Goal: Find specific page/section: Find specific page/section

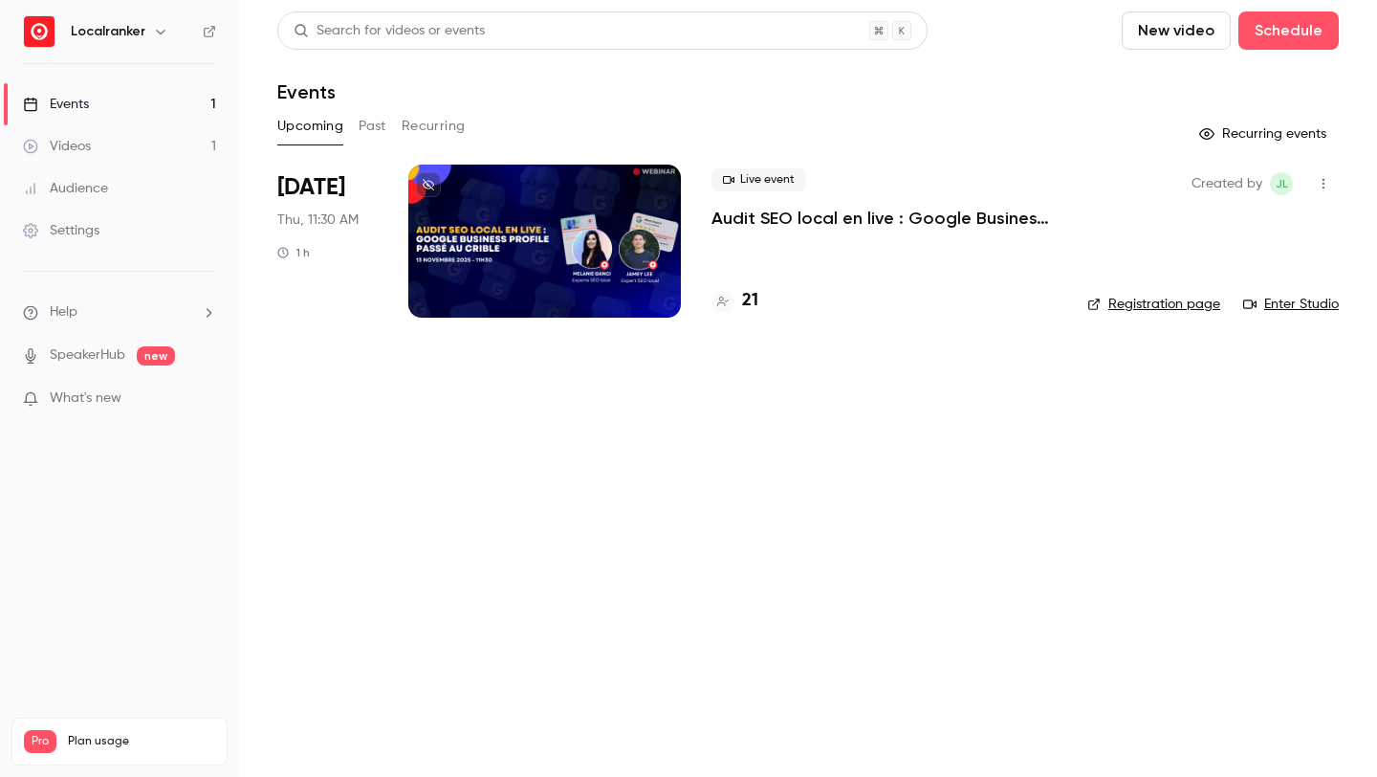
click at [747, 299] on h4 "21" at bounding box center [750, 301] width 16 height 26
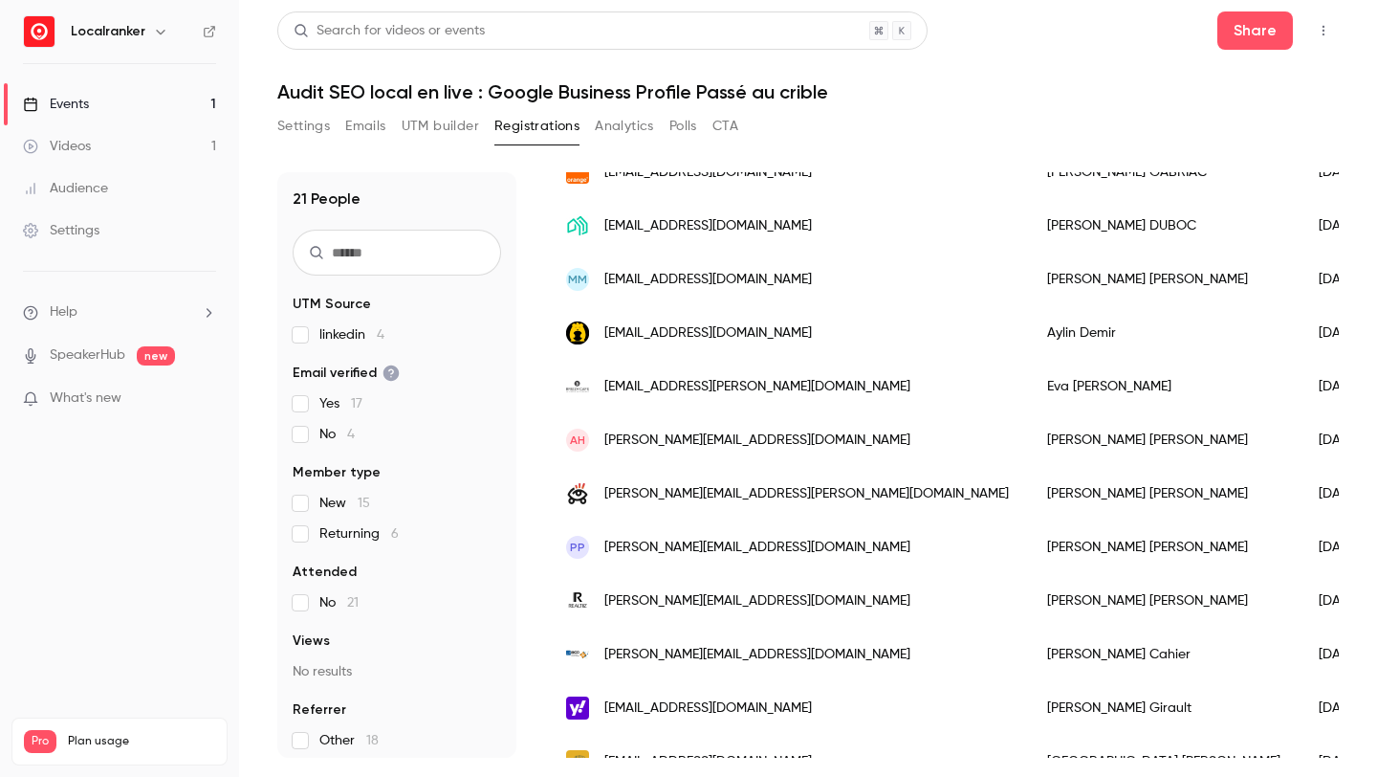
scroll to position [296, 0]
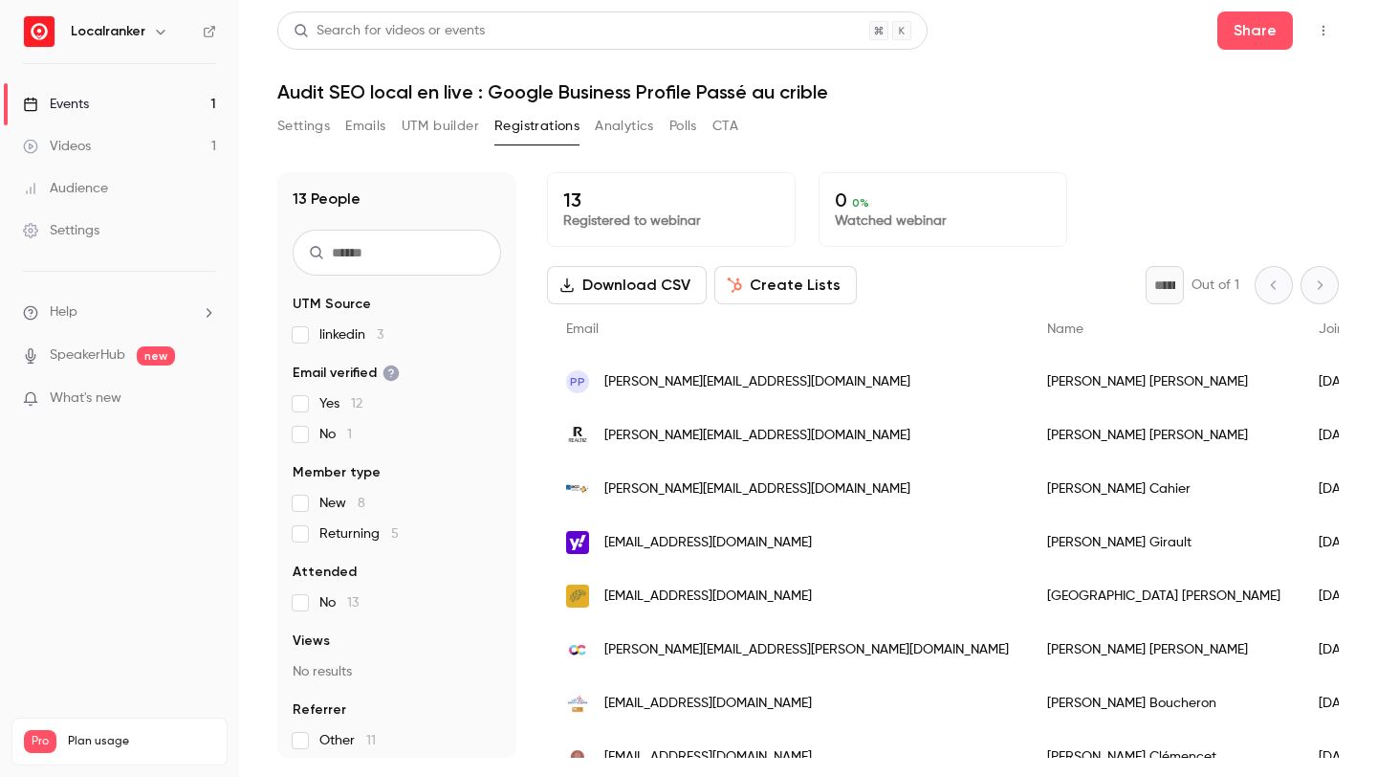
click at [199, 107] on link "Events 1" at bounding box center [119, 104] width 239 height 42
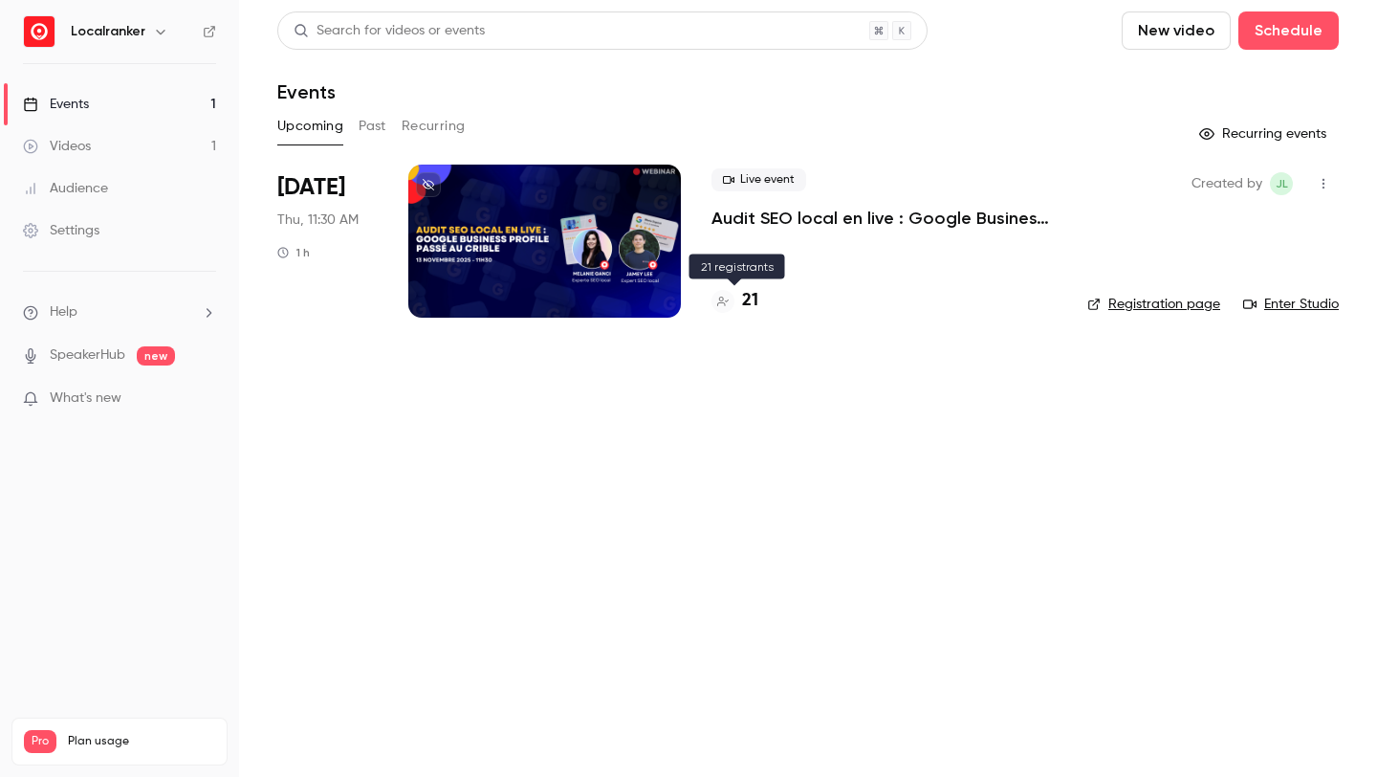
click at [752, 303] on h4 "21" at bounding box center [750, 301] width 16 height 26
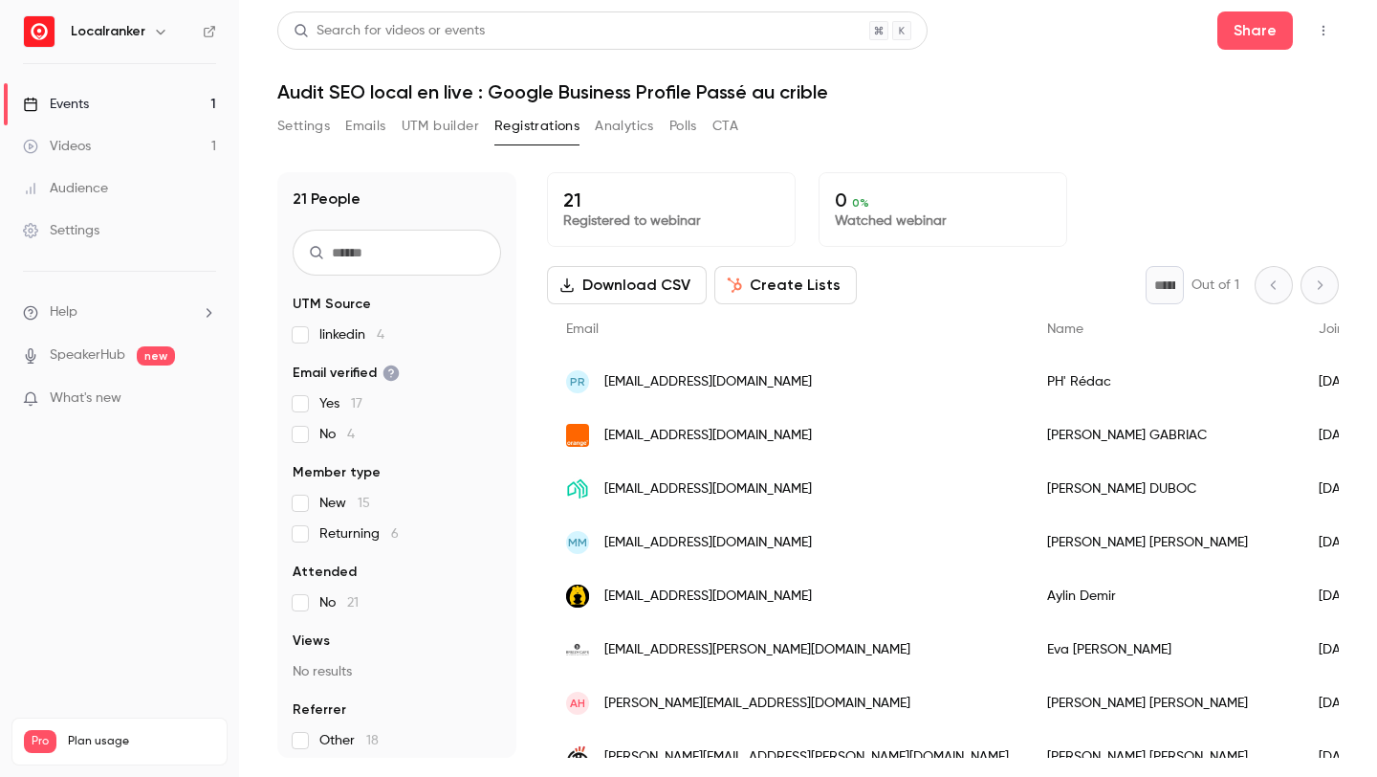
click at [131, 101] on link "Events 1" at bounding box center [119, 104] width 239 height 42
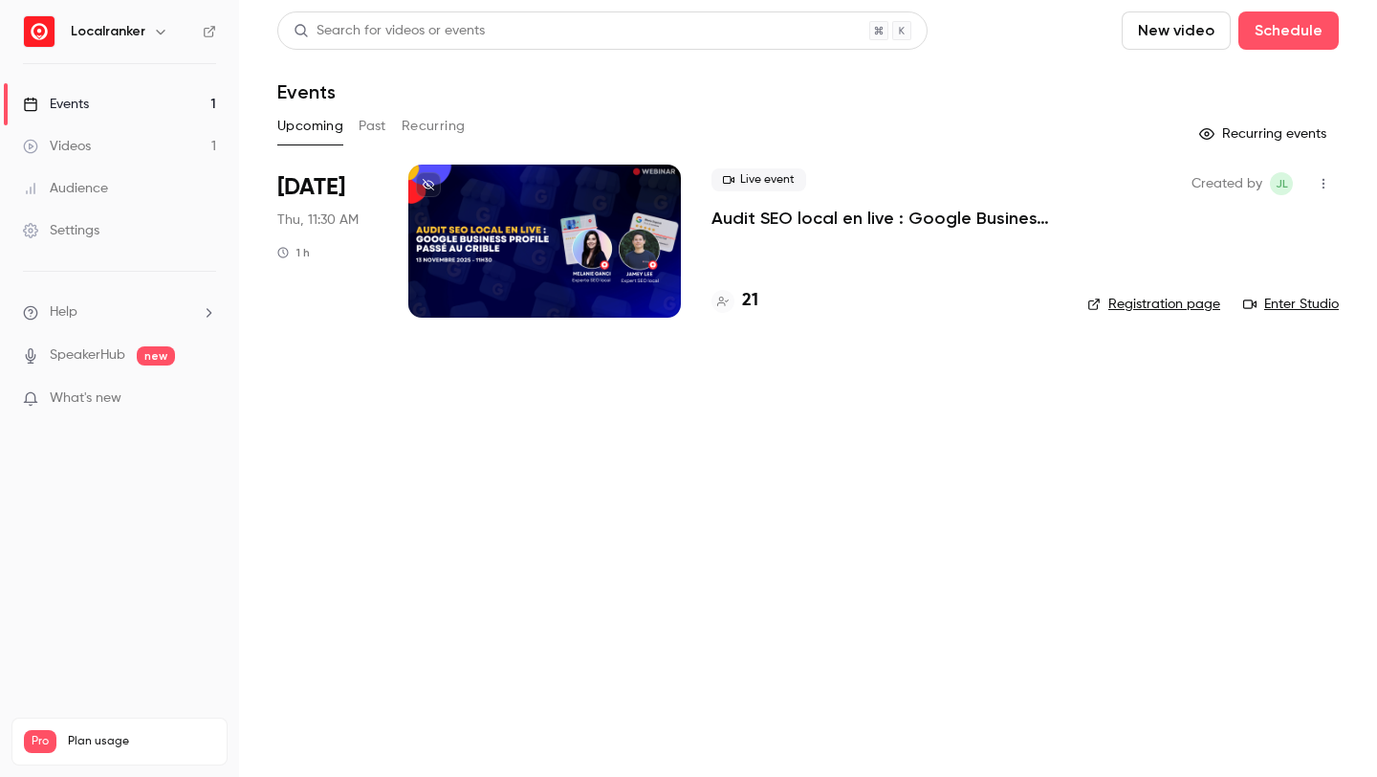
click at [368, 120] on button "Past" at bounding box center [373, 126] width 28 height 31
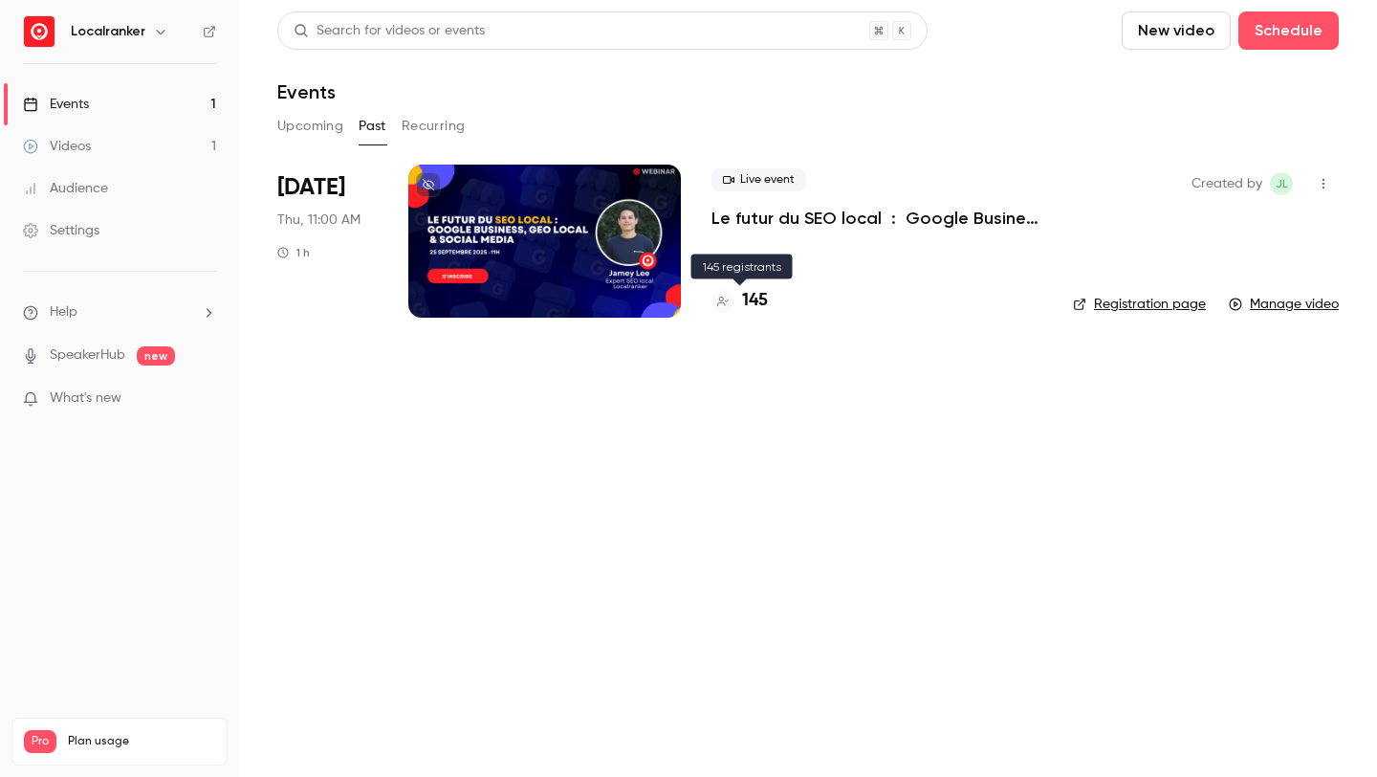
click at [754, 303] on h4 "145" at bounding box center [755, 301] width 26 height 26
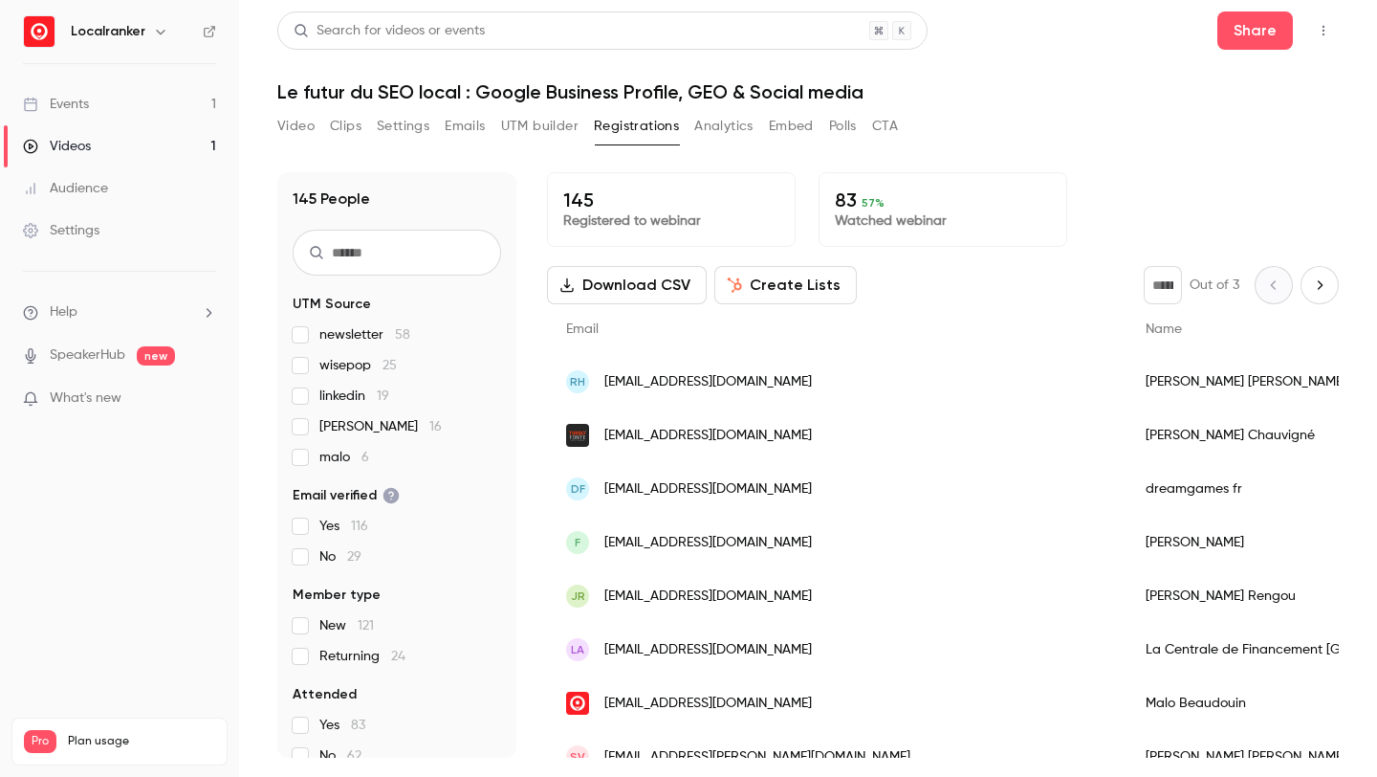
click at [383, 336] on span "newsletter 58" at bounding box center [364, 334] width 91 height 19
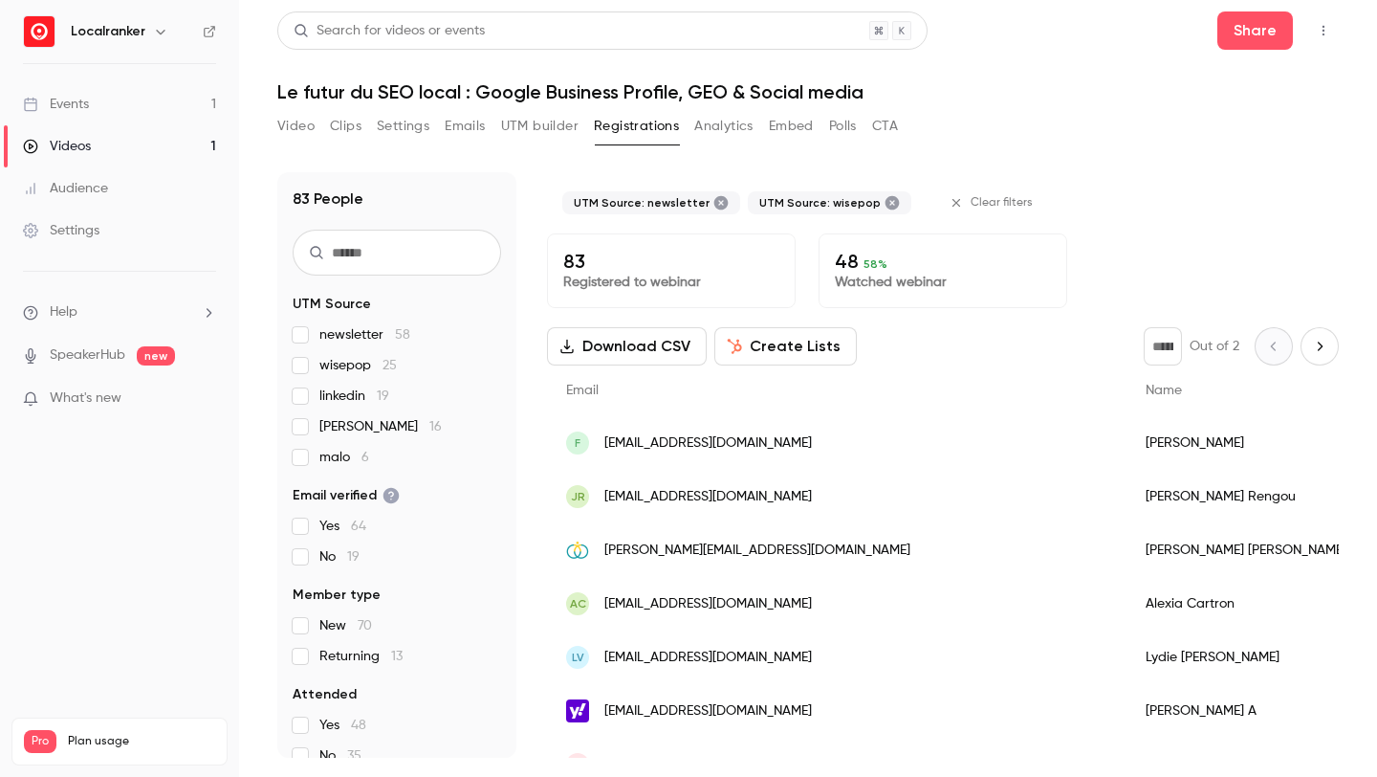
click at [172, 98] on link "Events 1" at bounding box center [119, 104] width 239 height 42
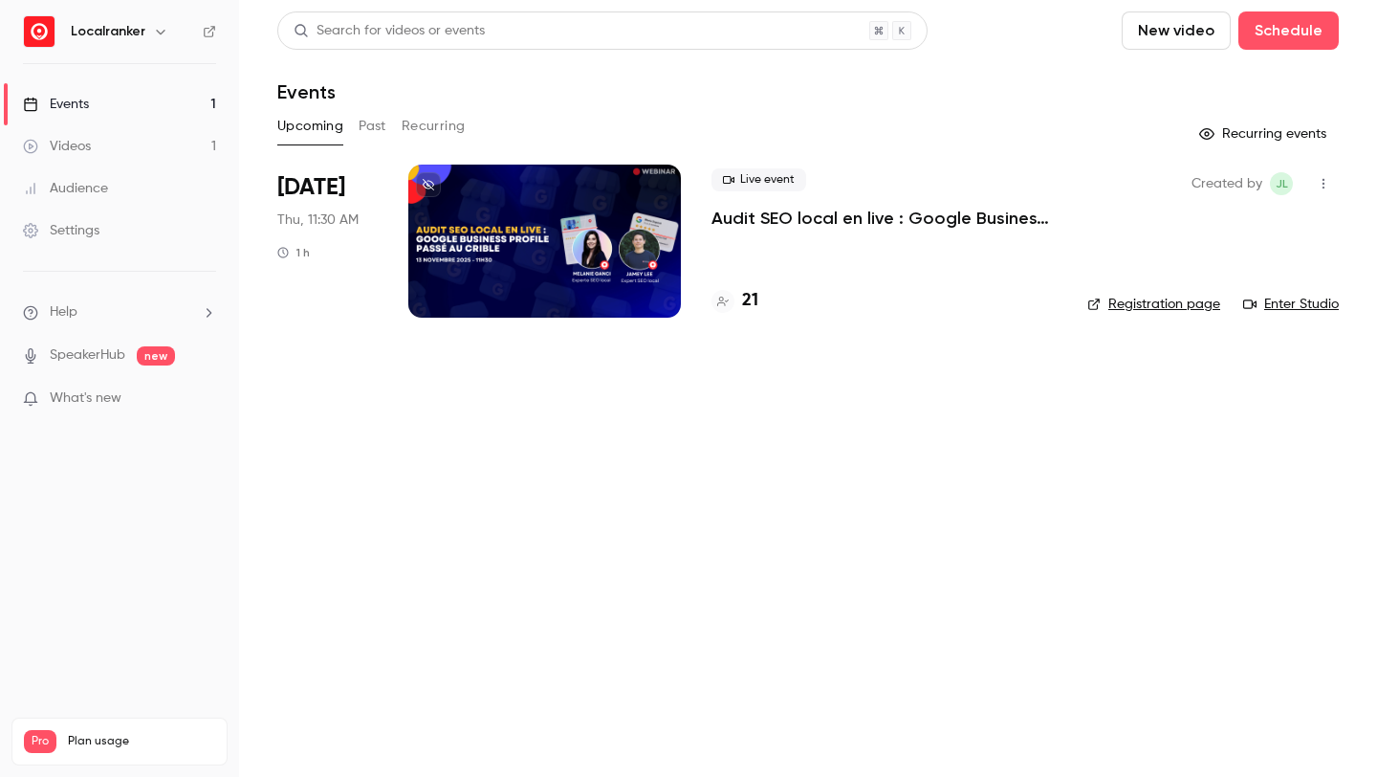
click at [751, 307] on h4 "21" at bounding box center [750, 301] width 16 height 26
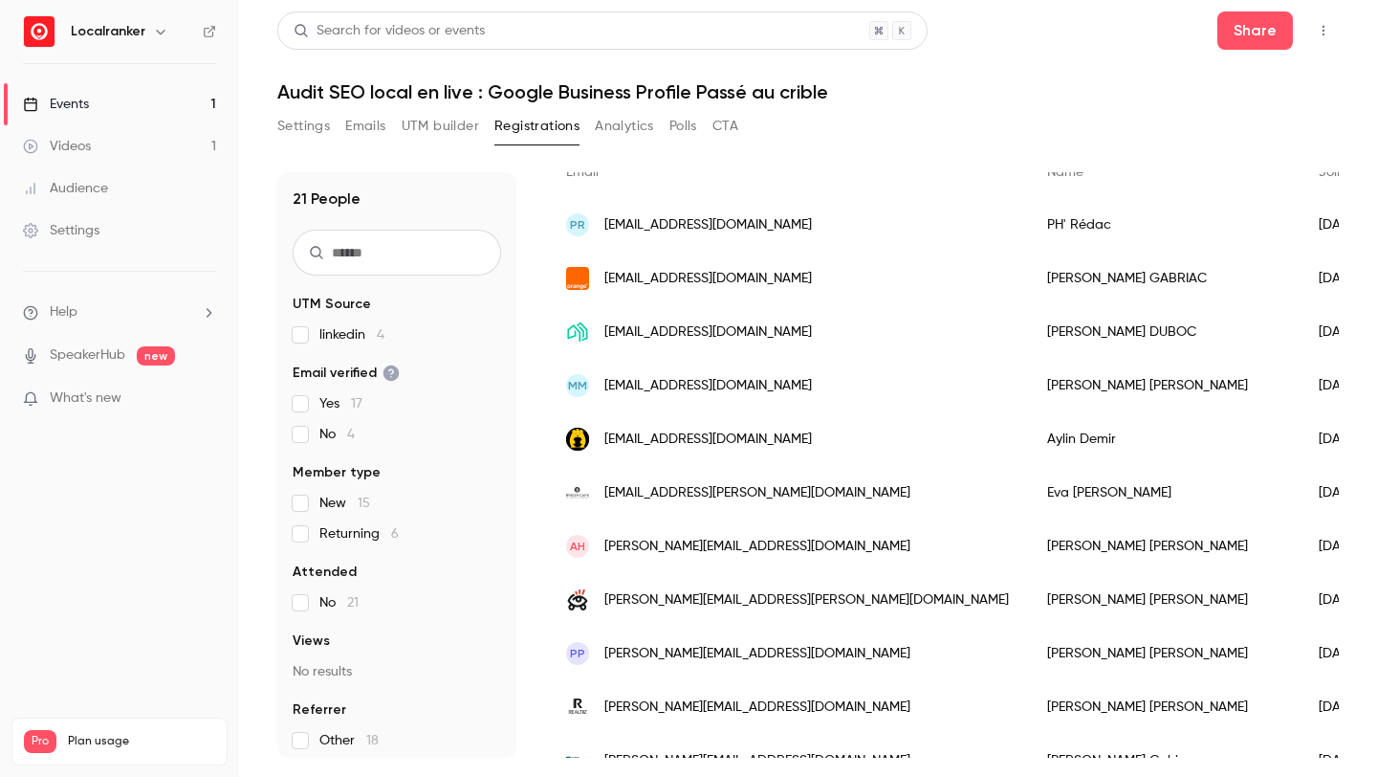
scroll to position [166, 0]
